Goal: Task Accomplishment & Management: Manage account settings

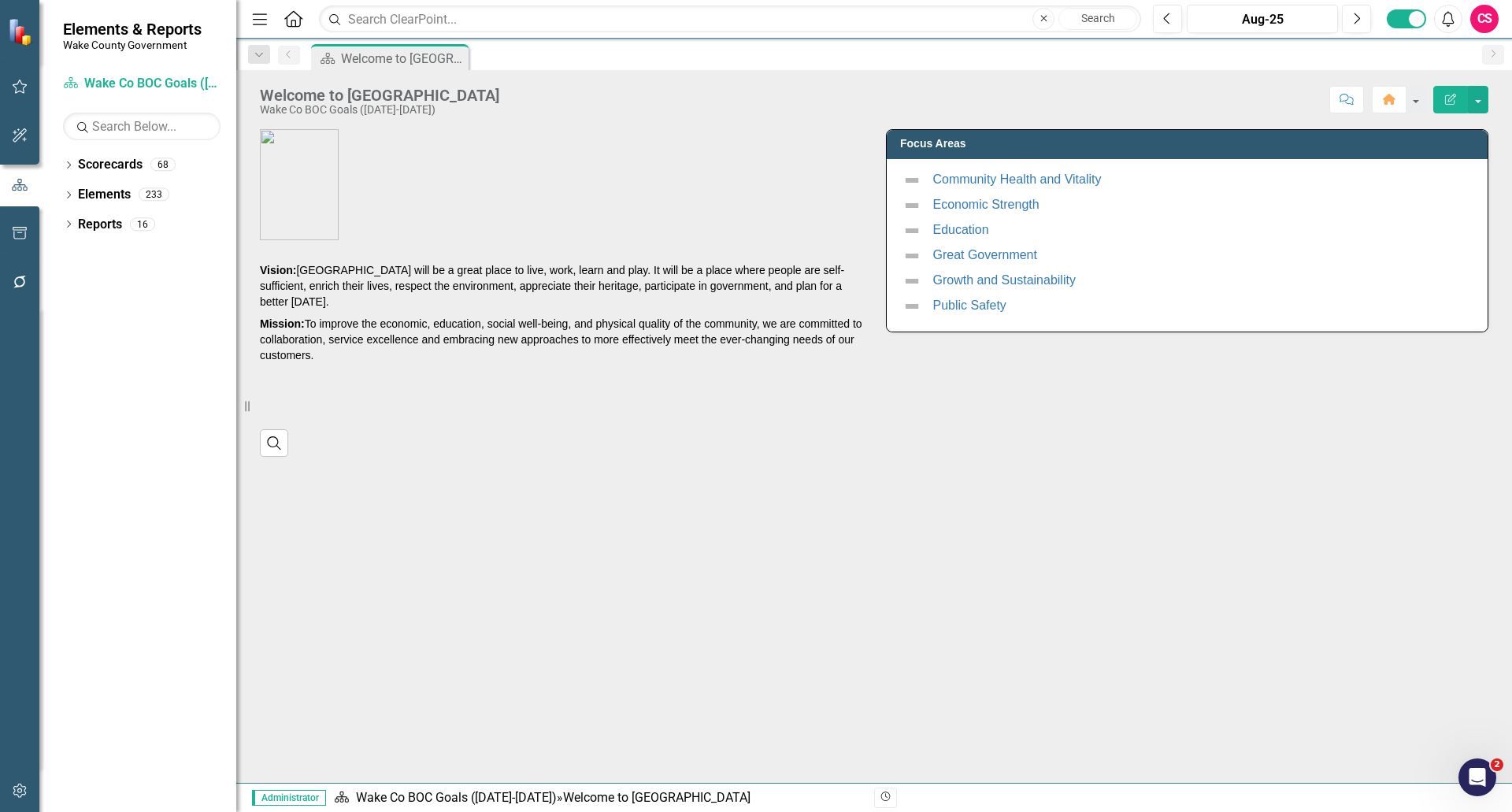
drag, startPoint x: 24, startPoint y: 791, endPoint x: 28, endPoint y: 761, distance: 30.3
click at [24, 791] on icon "button" at bounding box center [20, 791] width 14 height 15
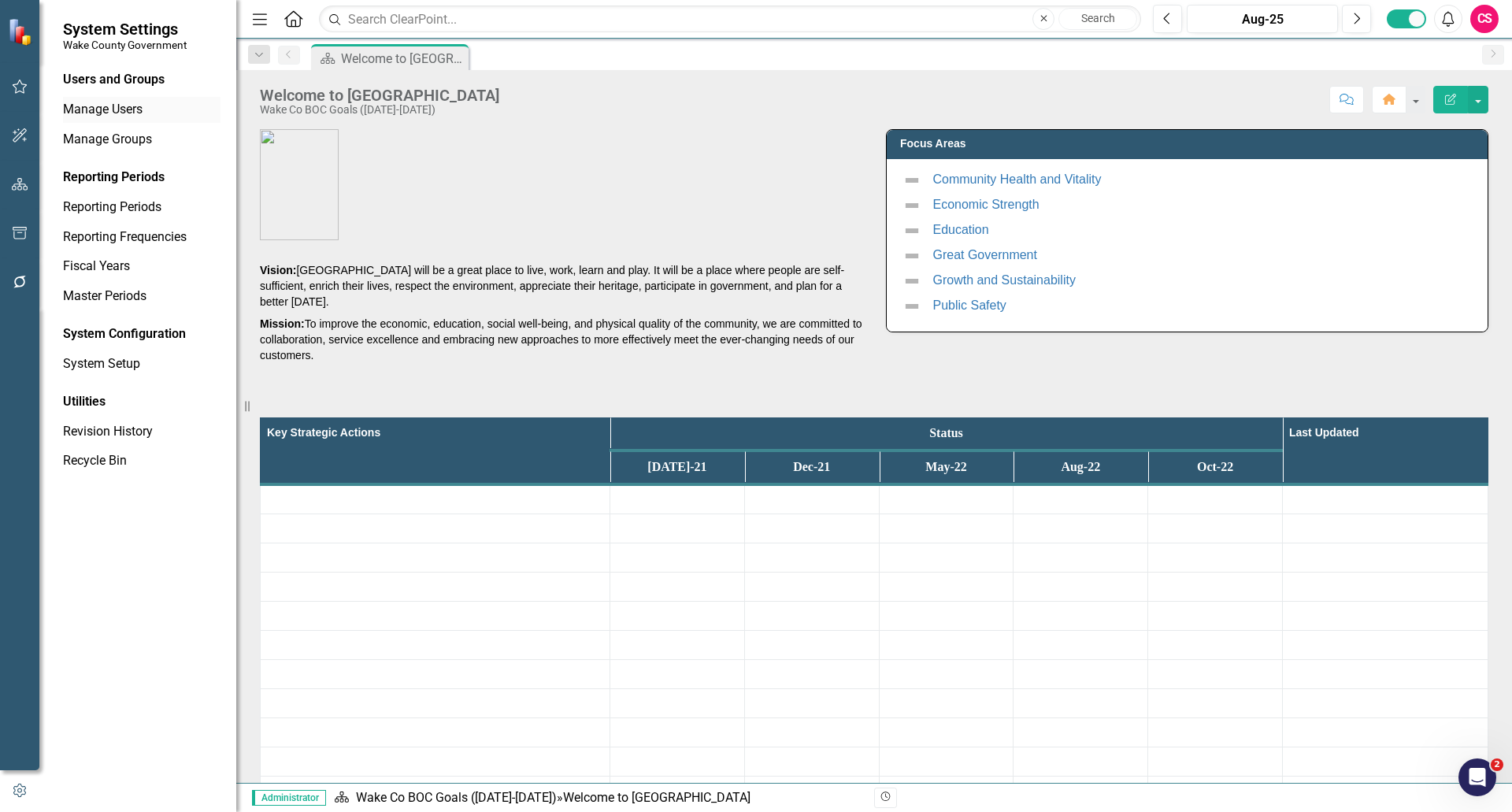
click at [94, 115] on link "Manage Users" at bounding box center [142, 109] width 158 height 18
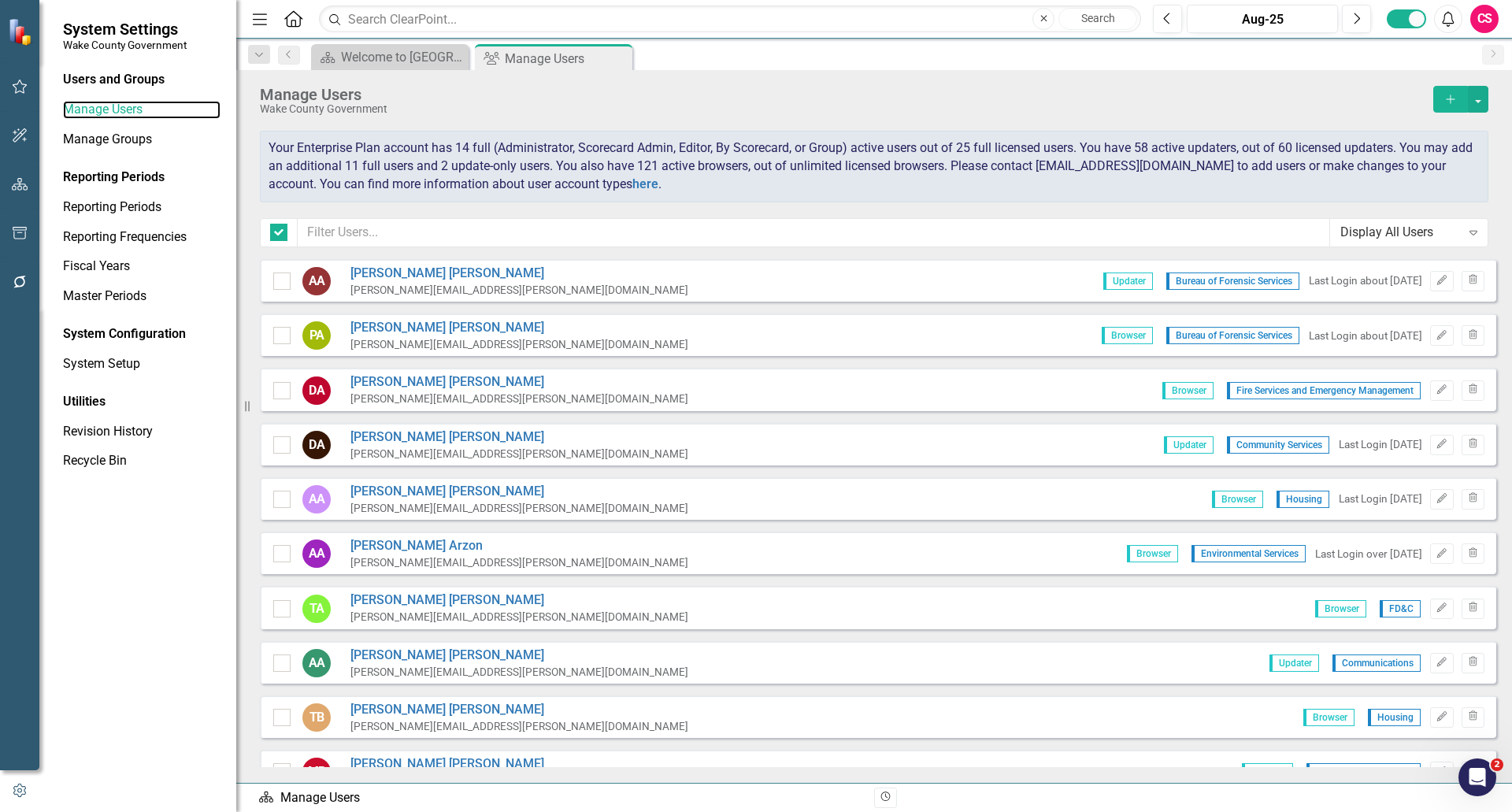
checkbox input "false"
click at [499, 227] on input "text" at bounding box center [813, 233] width 1032 height 29
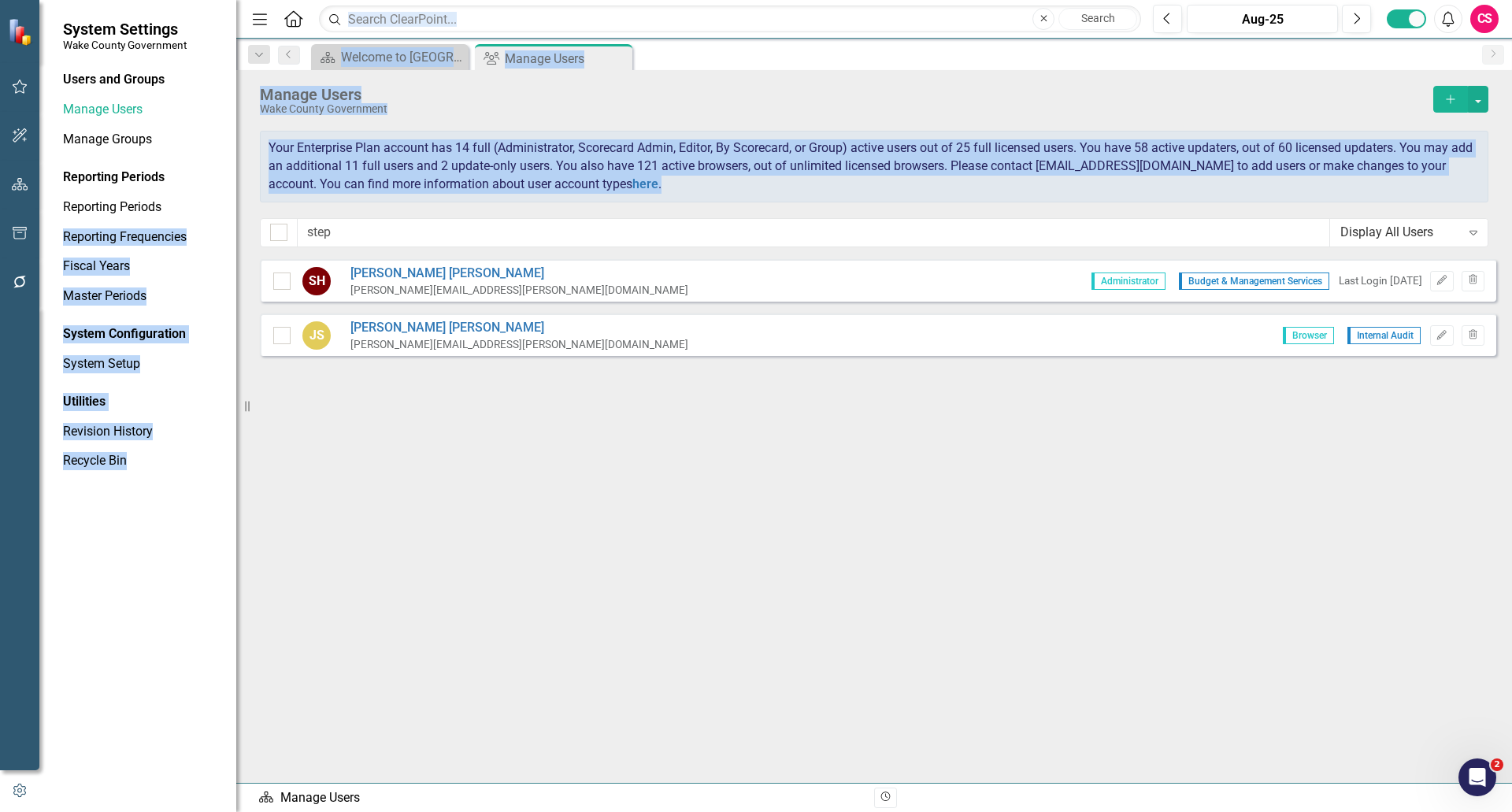
drag, startPoint x: 333, startPoint y: 248, endPoint x: 238, endPoint y: 213, distance: 101.2
click at [211, 217] on div "System Settings Wake County Government Users and Groups Manage Users Manage Gro…" at bounding box center [756, 406] width 1512 height 812
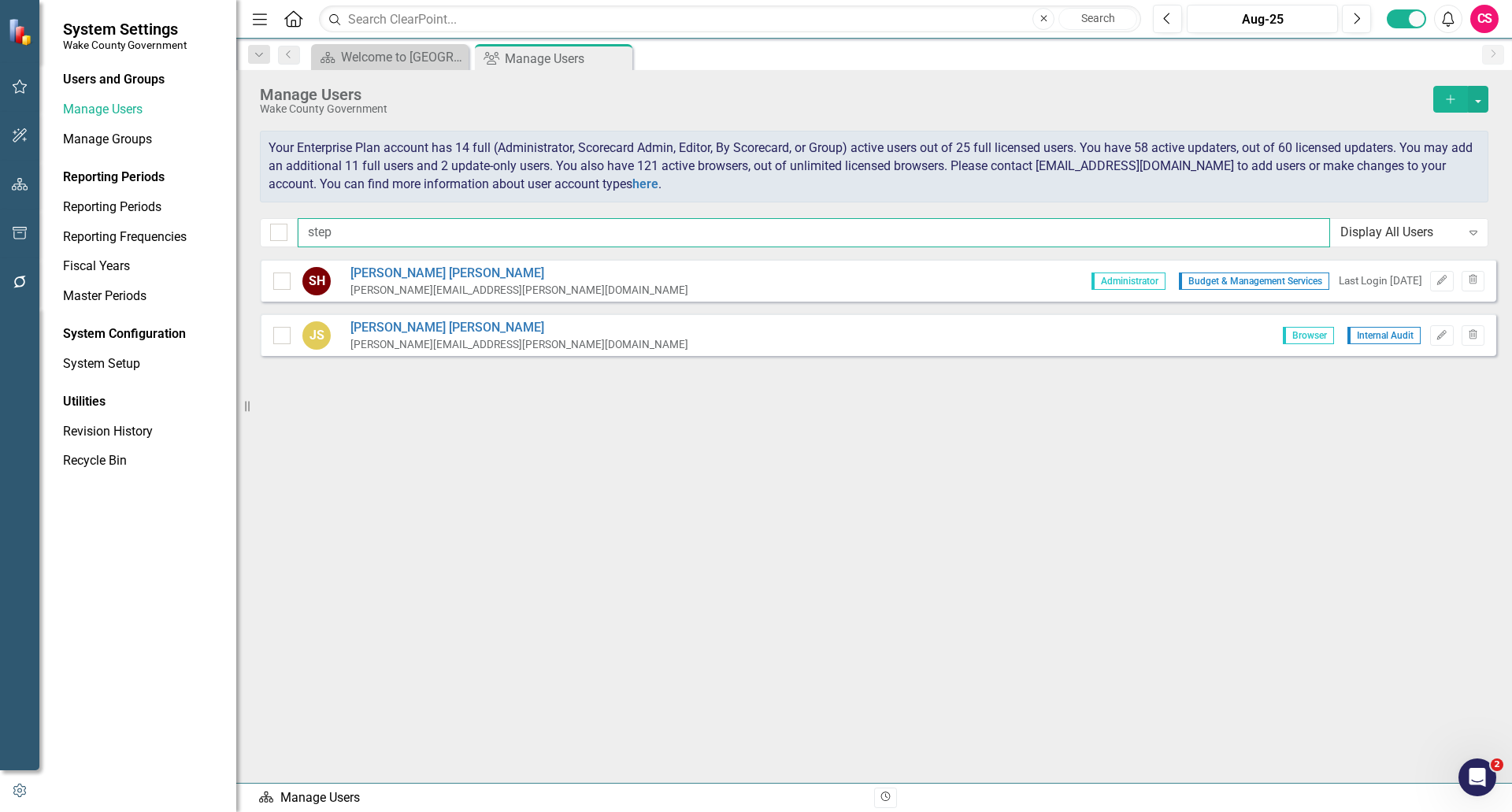
click at [348, 221] on input "step" at bounding box center [813, 233] width 1032 height 29
drag, startPoint x: 350, startPoint y: 234, endPoint x: 154, endPoint y: 206, distance: 198.0
click at [154, 206] on div "System Settings Wake County Government Users and Groups Manage Users Manage Gro…" at bounding box center [756, 406] width 1512 height 812
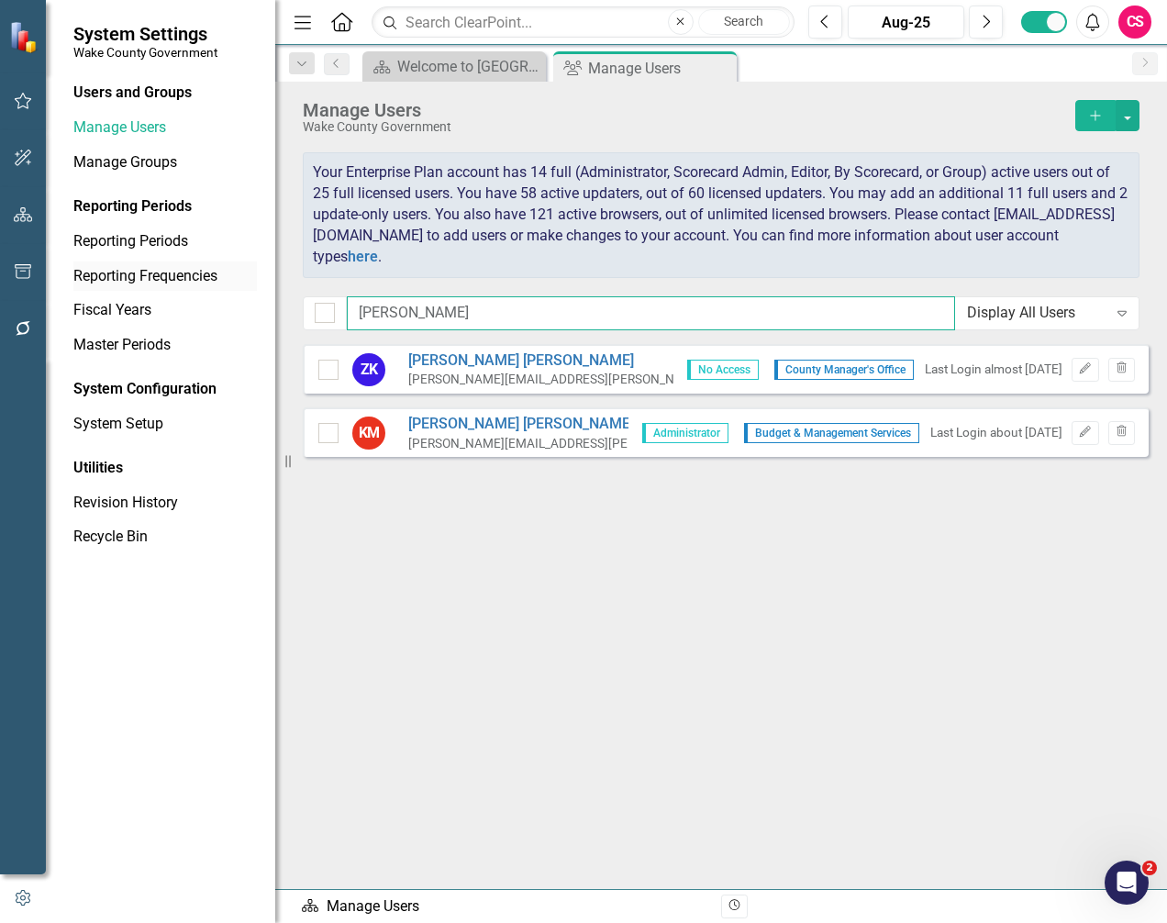
drag, startPoint x: 387, startPoint y: 308, endPoint x: 233, endPoint y: 282, distance: 156.5
click at [233, 282] on div "System Settings Wake County Government Users and Groups Manage Users Manage Gro…" at bounding box center [583, 461] width 1167 height 923
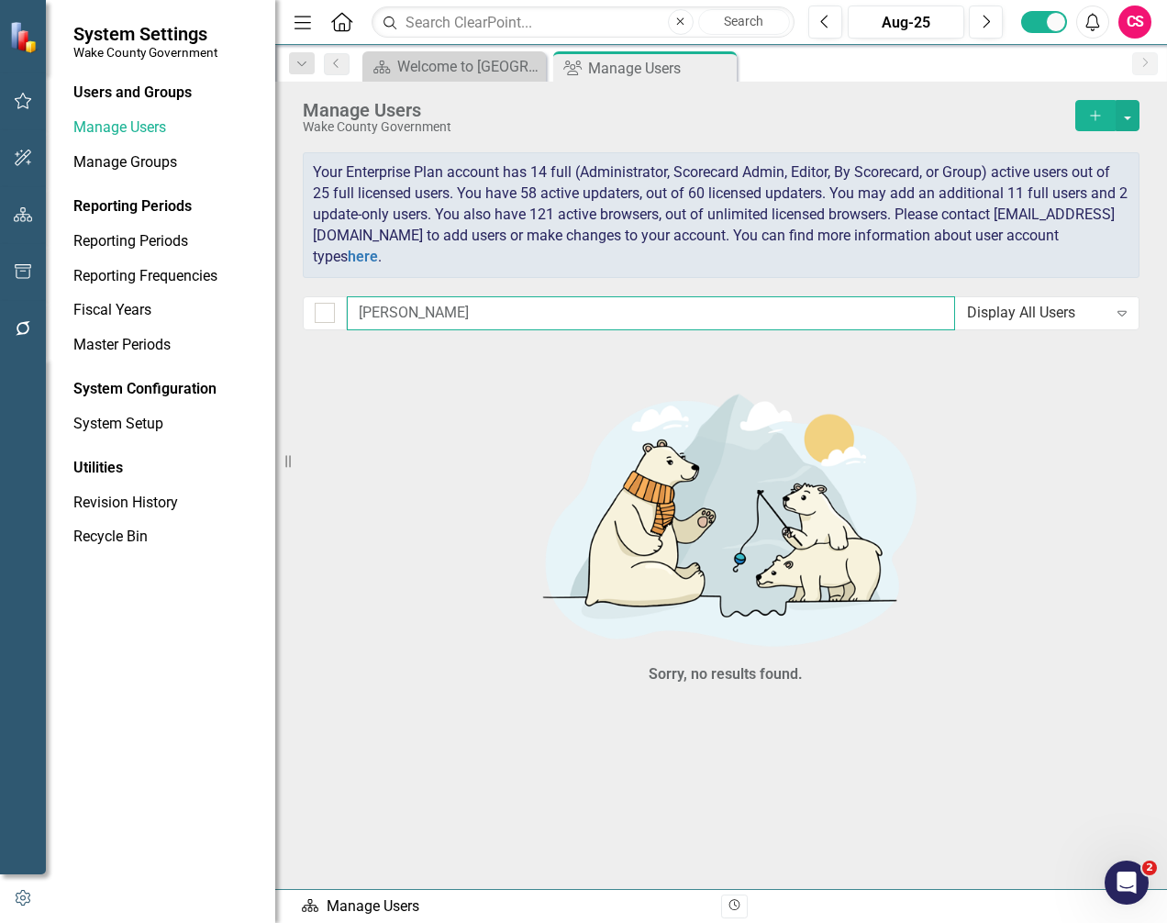
type input "mich"
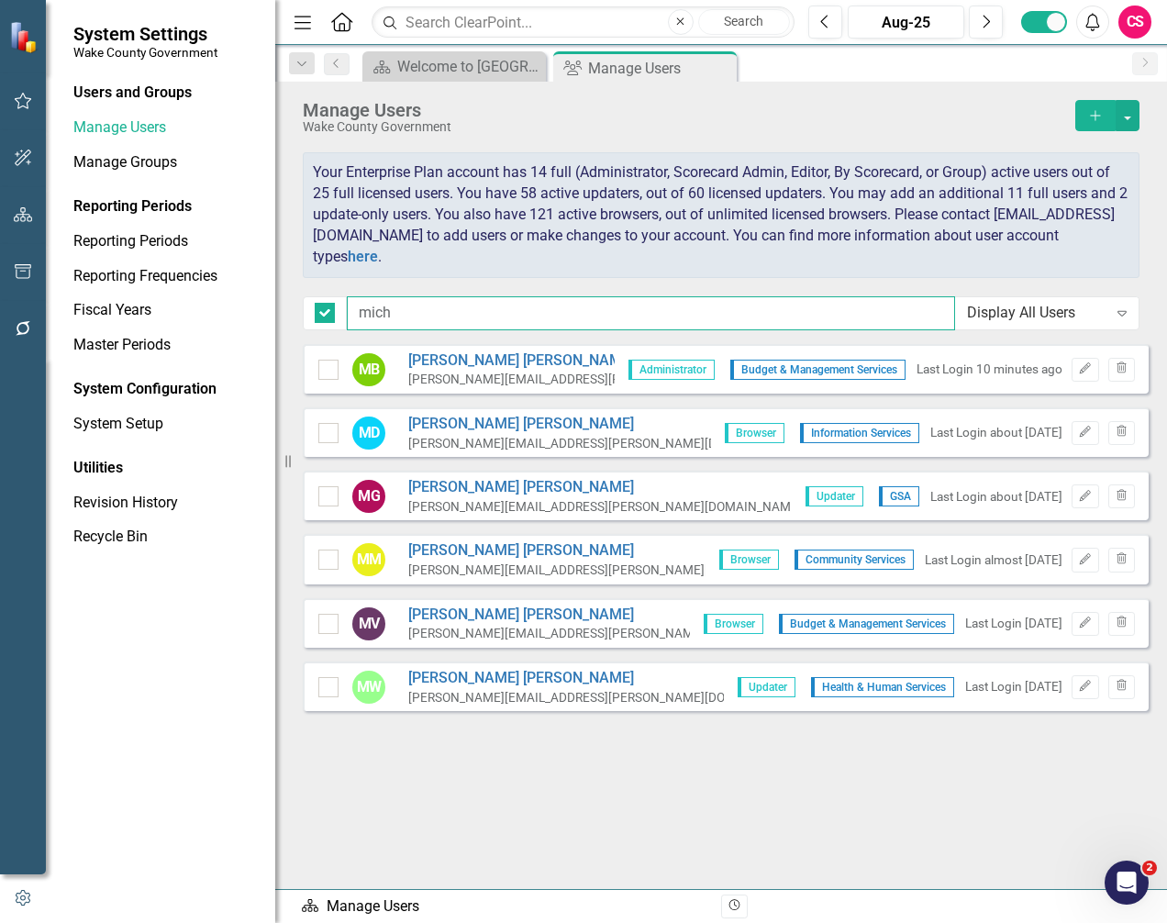
checkbox input "true"
type input "mic"
checkbox input "false"
type input "m"
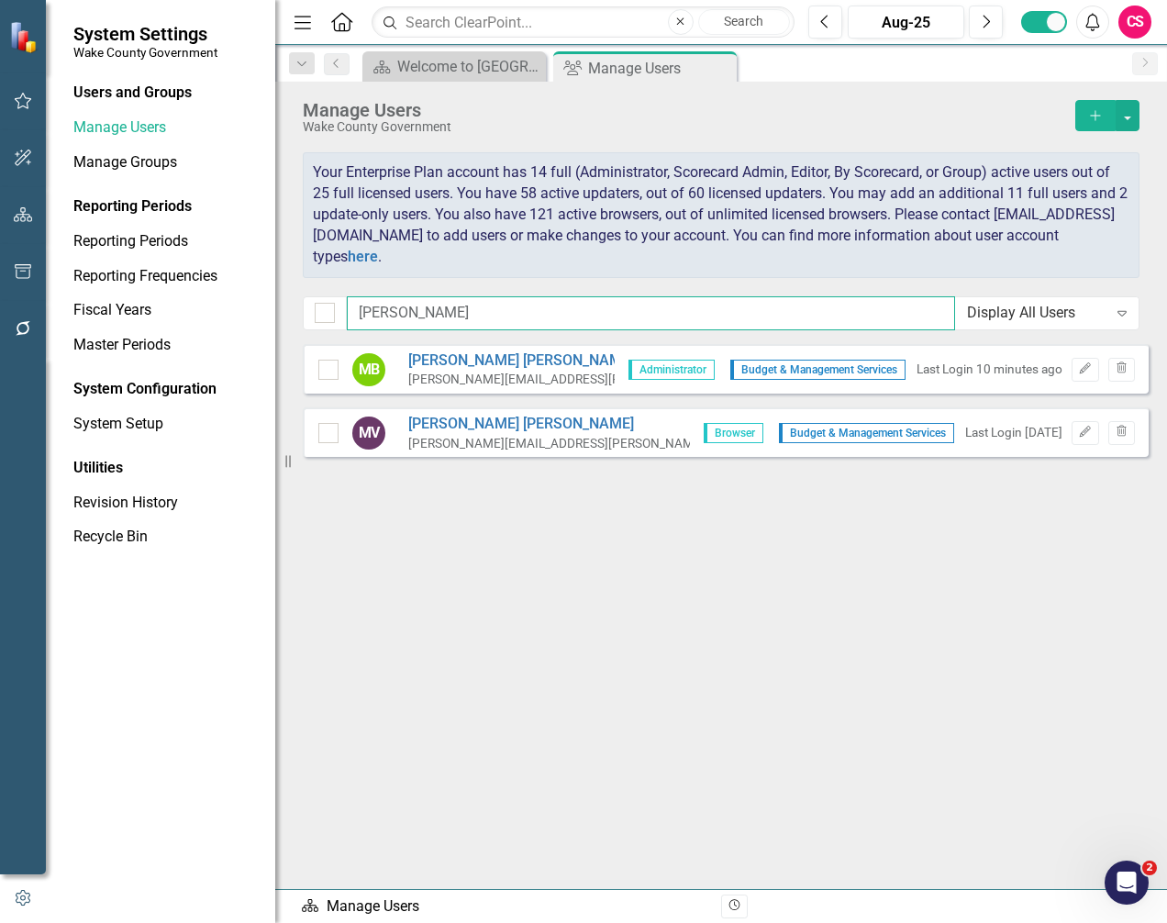
drag, startPoint x: 469, startPoint y: 301, endPoint x: 269, endPoint y: 293, distance: 200.2
click at [269, 293] on div "System Settings Wake County Government Users and Groups Manage Users Manage Gro…" at bounding box center [583, 461] width 1167 height 923
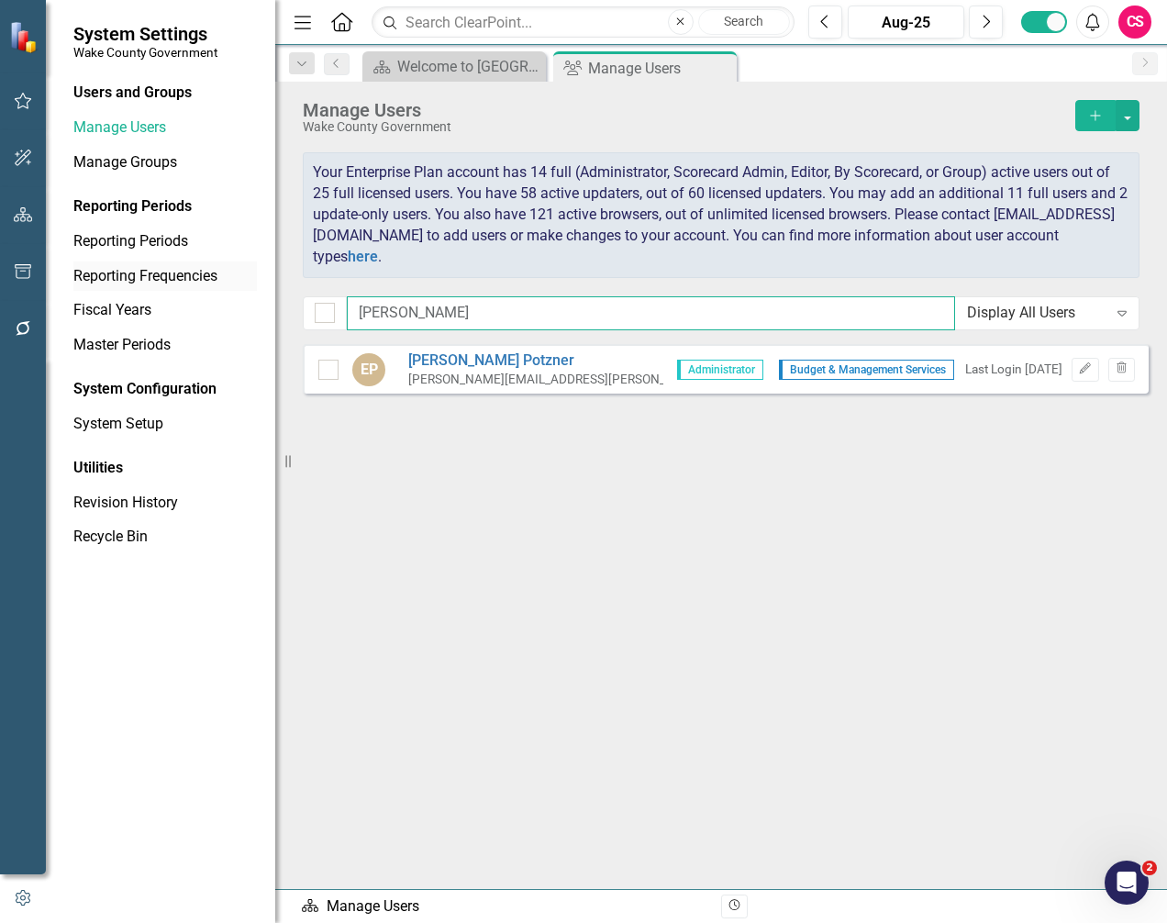
drag, startPoint x: 424, startPoint y: 313, endPoint x: 148, endPoint y: 279, distance: 278.3
click at [148, 279] on div "System Settings Wake County Government Users and Groups Manage Users Manage Gro…" at bounding box center [583, 461] width 1167 height 923
type input "bran"
